Goal: Information Seeking & Learning: Learn about a topic

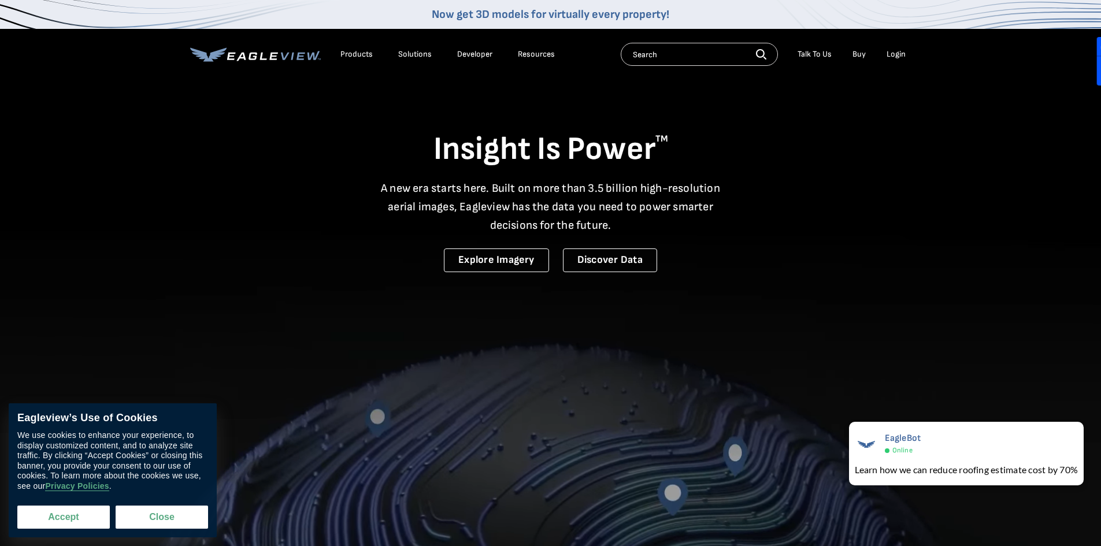
click at [62, 516] on button "Accept" at bounding box center [63, 517] width 93 height 23
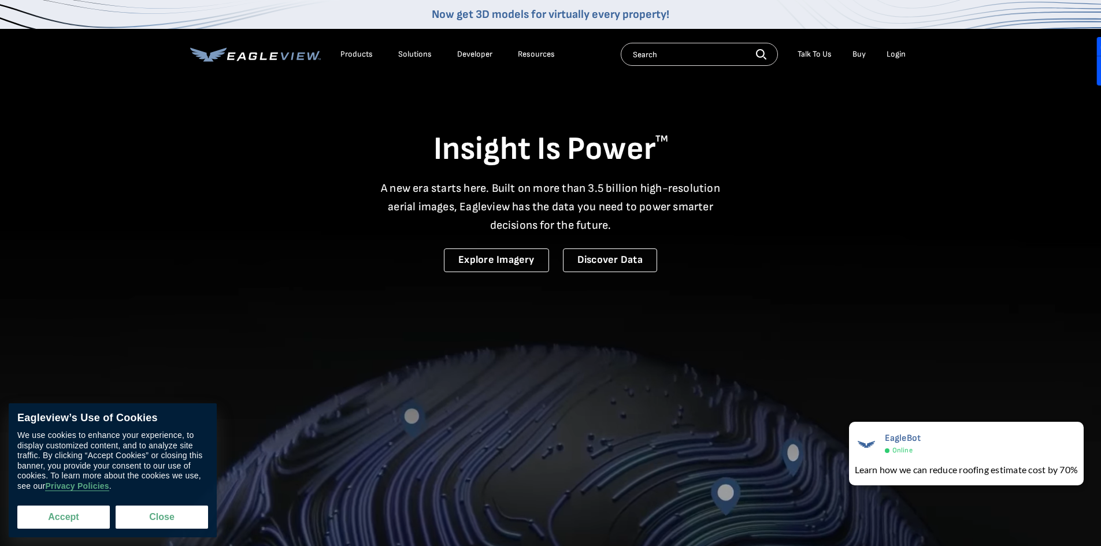
checkbox input "true"
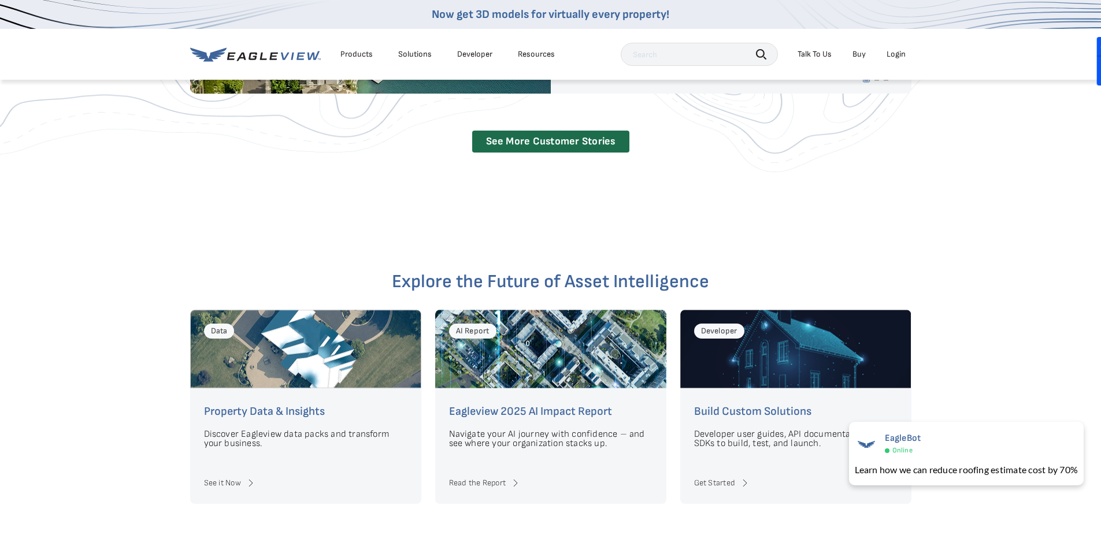
scroll to position [3168, 0]
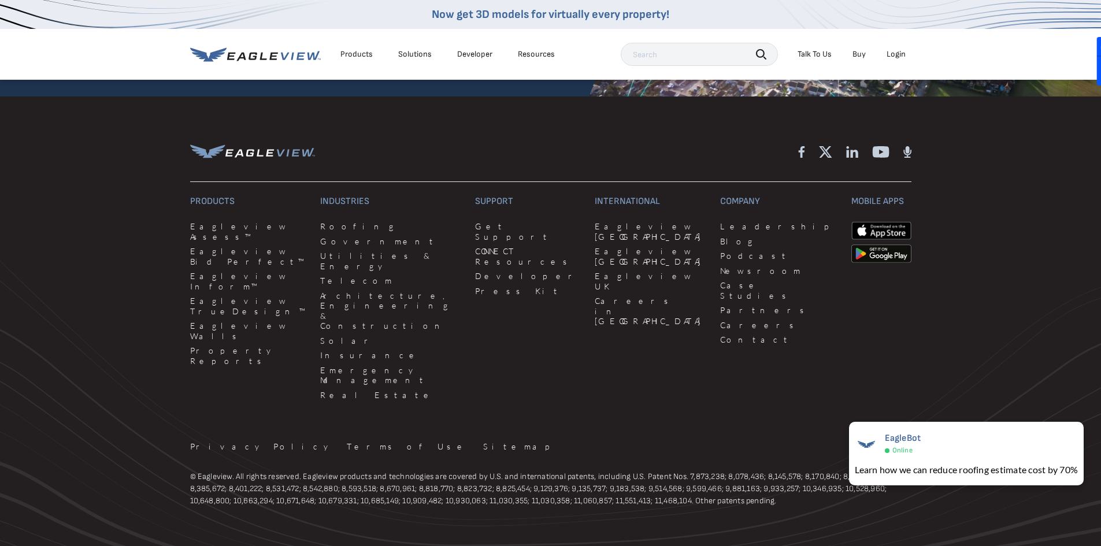
drag, startPoint x: 239, startPoint y: 158, endPoint x: 262, endPoint y: 352, distance: 195.6
click at [720, 221] on link "Leadership" at bounding box center [778, 226] width 117 height 10
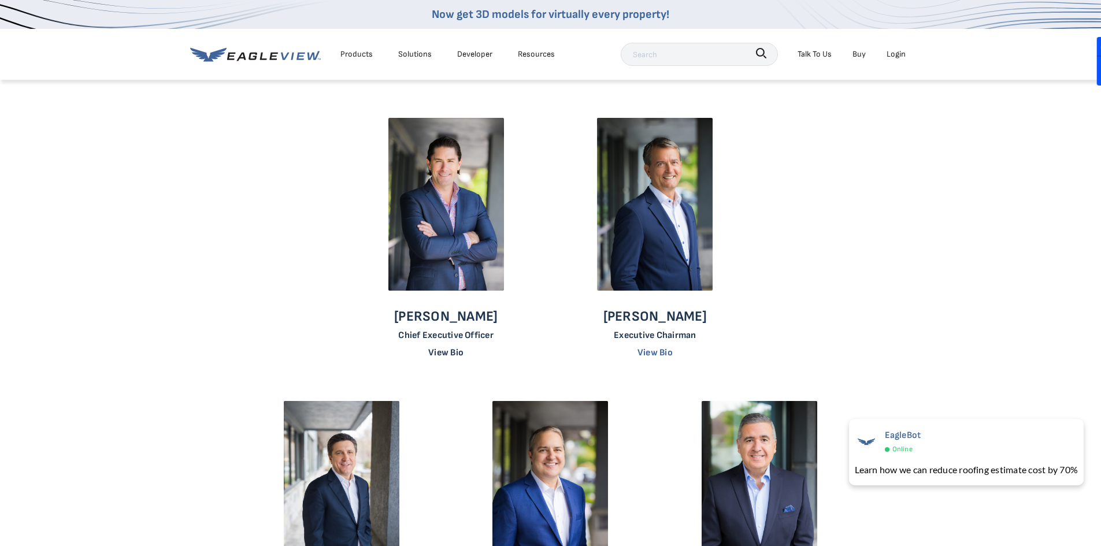
click at [446, 355] on link "View Bio" at bounding box center [445, 352] width 35 height 11
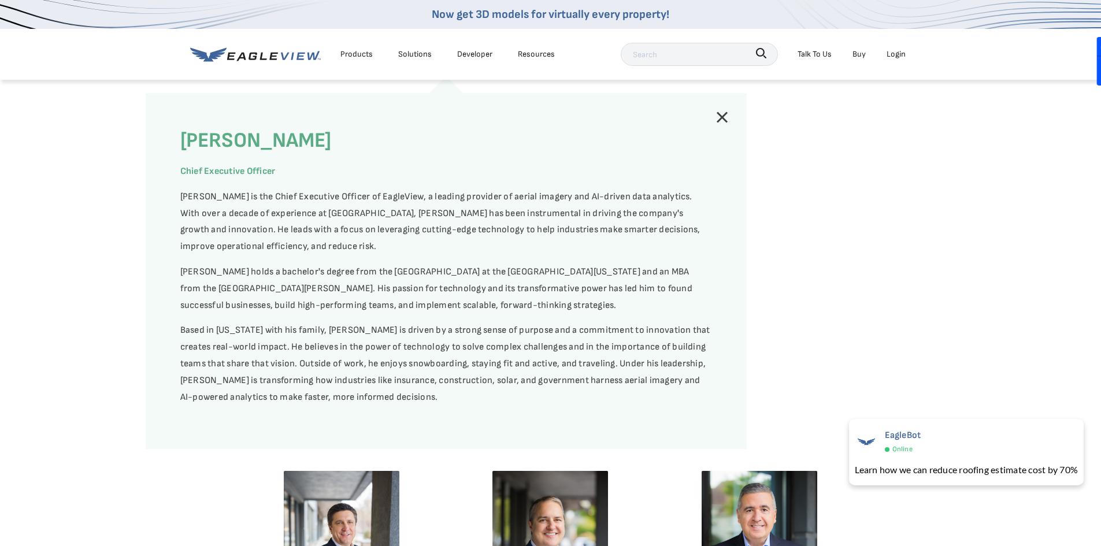
scroll to position [289, 0]
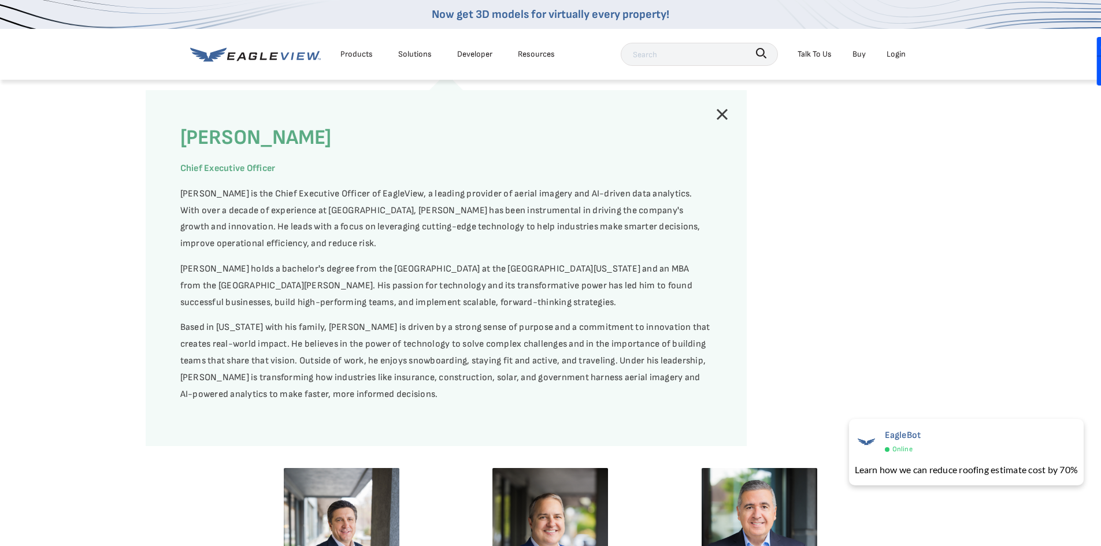
drag, startPoint x: 326, startPoint y: 139, endPoint x: 173, endPoint y: 139, distance: 152.6
click at [173, 139] on div "Piers Dormeyer Chief Executive Officer Piers Dormeyer is the Chief Executive Of…" at bounding box center [446, 268] width 601 height 356
copy h4 "Piers Dormeyer"
